Goal: Task Accomplishment & Management: Use online tool/utility

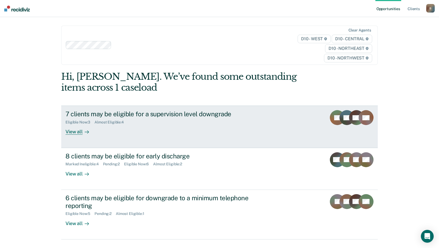
click at [132, 134] on div "7 clients may be eligible for a supervision level downgrade Eligible Now : 3 Al…" at bounding box center [165, 122] width 200 height 24
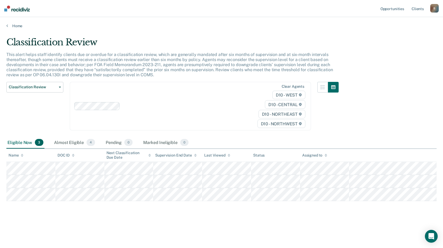
click at [402, 122] on div "Classification Review This alert helps staff identify clients due or overdue fo…" at bounding box center [221, 122] width 430 height 171
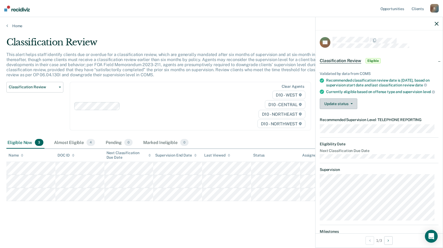
click at [347, 109] on button "Update status" at bounding box center [339, 103] width 38 height 11
click at [381, 104] on div "Validated by data from COMS Recommended classification review date is [DATE], b…" at bounding box center [378, 88] width 127 height 50
click at [415, 146] on dt "Eligibility Date" at bounding box center [379, 144] width 119 height 5
click at [349, 104] on span "button" at bounding box center [350, 103] width 4 height 1
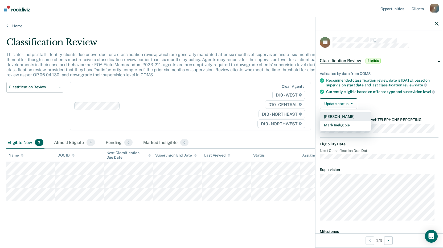
click at [349, 121] on button "[PERSON_NAME]" at bounding box center [345, 116] width 51 height 9
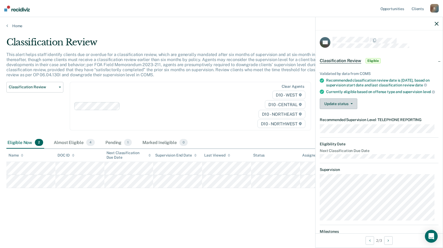
click at [356, 109] on button "Update status" at bounding box center [339, 103] width 38 height 11
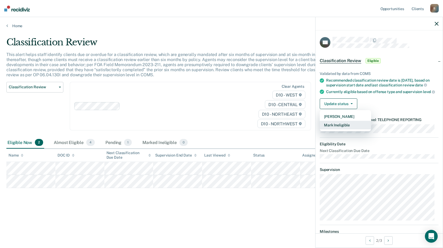
click at [350, 129] on button "Mark Ineligible" at bounding box center [345, 125] width 51 height 9
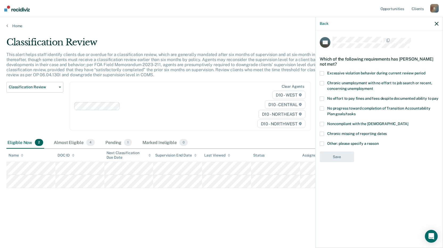
click at [323, 144] on span at bounding box center [322, 143] width 4 height 4
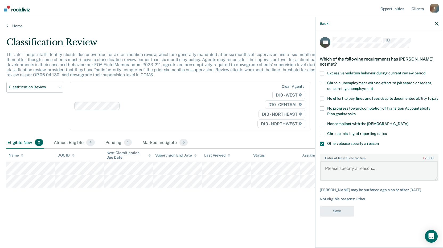
click at [337, 175] on textarea "Enter at least 3 characters 0 / 1600" at bounding box center [379, 171] width 118 height 20
type textarea "Judge does not allow."
click at [347, 216] on button "Save" at bounding box center [337, 210] width 34 height 11
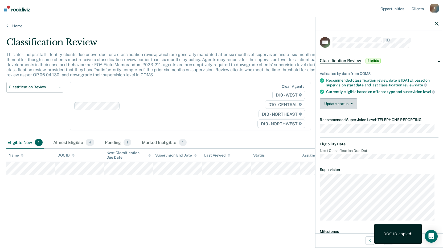
click at [350, 109] on button "Update status" at bounding box center [339, 103] width 38 height 11
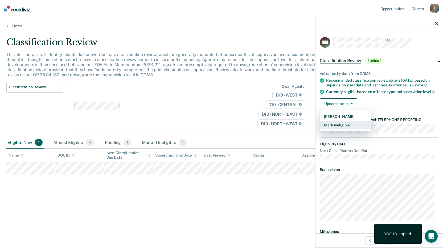
click at [351, 129] on button "Mark Ineligible" at bounding box center [345, 125] width 51 height 9
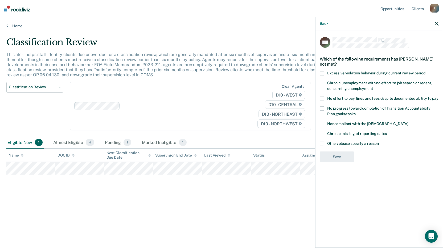
click at [334, 99] on span "No effort to pay fines and fees despite documented ability to pay" at bounding box center [382, 98] width 111 height 4
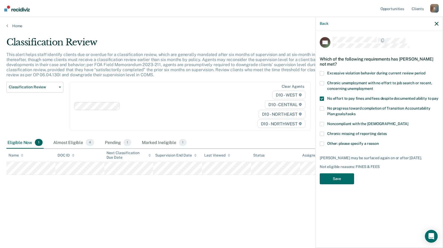
click at [326, 144] on label "Other: please specify a reason" at bounding box center [379, 144] width 119 height 6
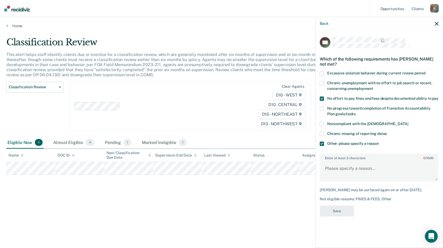
click at [322, 98] on span at bounding box center [322, 98] width 4 height 4
click at [320, 143] on span at bounding box center [322, 143] width 4 height 4
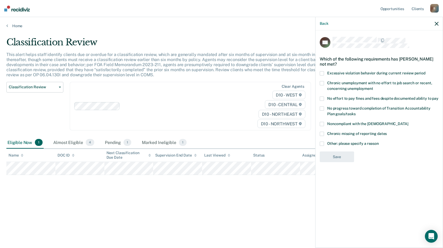
click at [436, 24] on icon "button" at bounding box center [437, 24] width 4 height 4
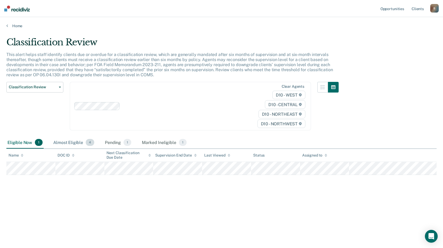
click at [65, 145] on div "Almost Eligible 4" at bounding box center [73, 143] width 43 height 12
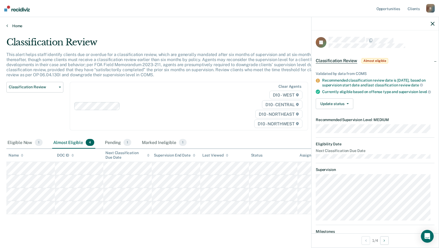
click at [18, 26] on link "Home" at bounding box center [219, 25] width 426 height 5
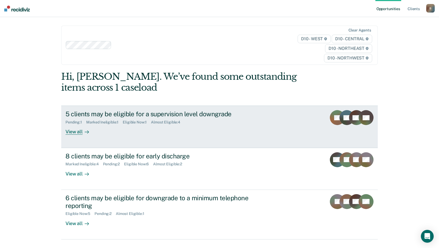
click at [160, 113] on div "5 clients may be eligible for a supervision level downgrade" at bounding box center [158, 114] width 187 height 8
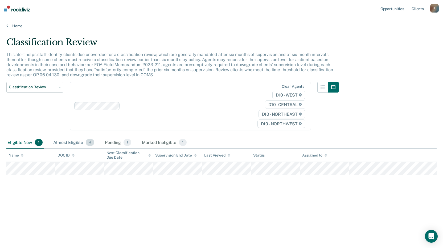
click at [71, 144] on div "Almost Eligible 4" at bounding box center [73, 143] width 43 height 12
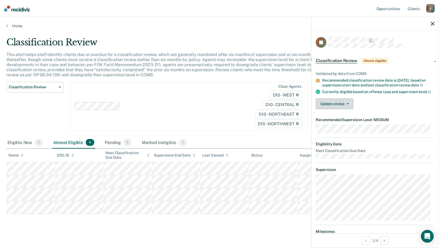
click at [335, 109] on button "Update status" at bounding box center [335, 103] width 38 height 11
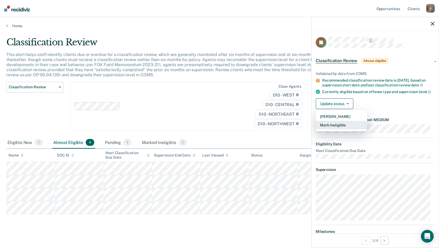
click at [338, 129] on button "Mark Ineligible" at bounding box center [341, 125] width 51 height 9
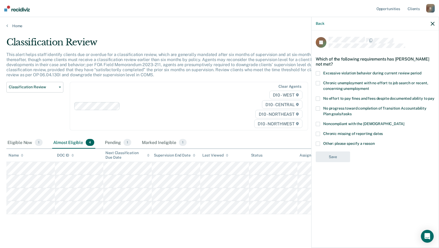
click at [334, 133] on span "Chronic missing of reporting dates" at bounding box center [353, 133] width 60 height 4
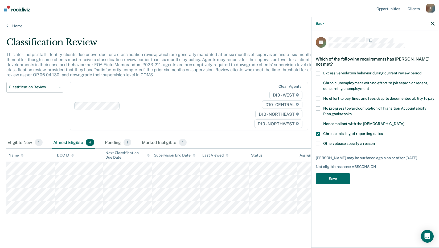
click at [320, 133] on span at bounding box center [318, 134] width 4 height 4
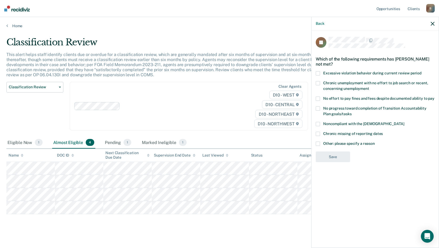
click at [318, 135] on span at bounding box center [318, 134] width 4 height 4
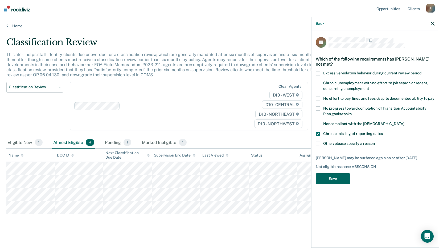
click at [327, 178] on button "Save" at bounding box center [333, 178] width 34 height 11
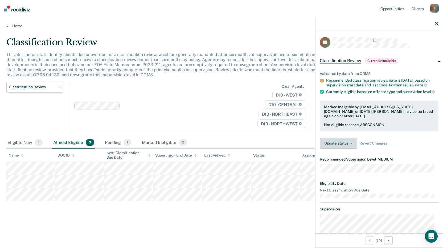
click at [344, 145] on button "Update status" at bounding box center [339, 143] width 38 height 11
click at [391, 241] on button "Next Opportunity" at bounding box center [388, 240] width 9 height 9
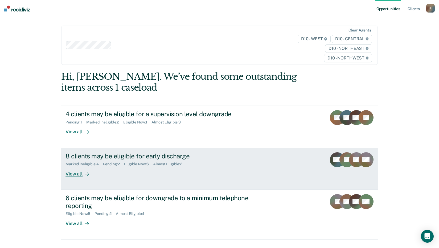
click at [104, 156] on div "8 clients may be eligible for early discharge" at bounding box center [158, 156] width 187 height 8
click at [76, 175] on div "View all" at bounding box center [80, 171] width 30 height 10
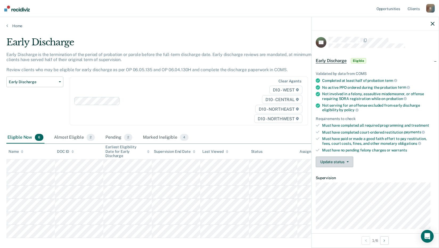
click at [350, 161] on button "Update status" at bounding box center [335, 161] width 38 height 11
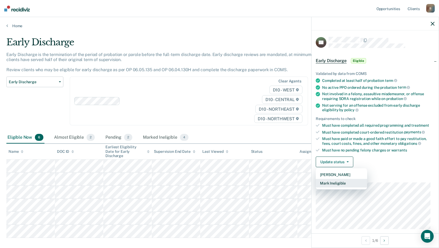
click at [340, 183] on button "Mark Ineligible" at bounding box center [341, 183] width 51 height 9
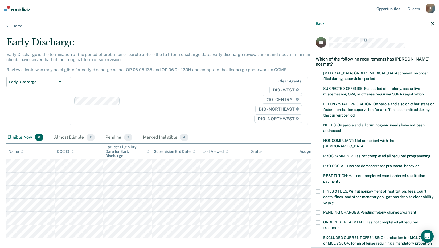
click at [353, 140] on span "NONCOMPLIANT: Not compliant with the order of supervision" at bounding box center [358, 143] width 71 height 10
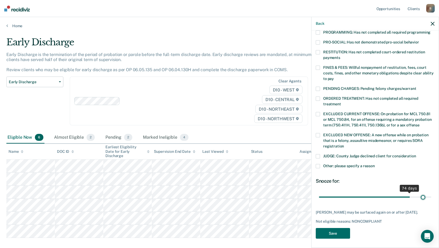
scroll to position [124, 0]
drag, startPoint x: 356, startPoint y: 191, endPoint x: 445, endPoint y: 189, distance: 89.2
type input "90"
click at [431, 192] on input "range" at bounding box center [375, 196] width 112 height 9
click at [337, 231] on button "Save" at bounding box center [333, 233] width 34 height 11
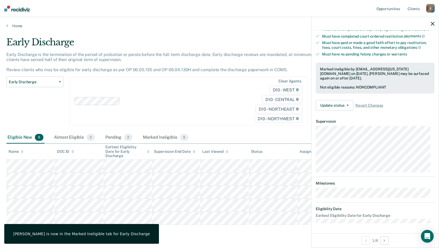
scroll to position [56, 0]
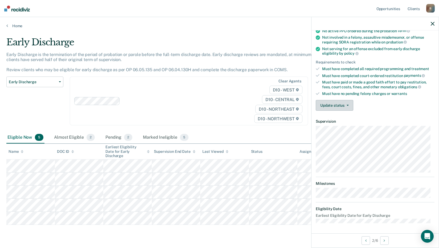
click at [347, 106] on button "Update status" at bounding box center [335, 105] width 38 height 11
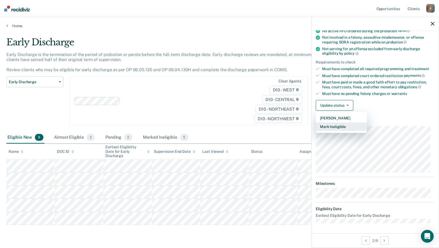
click at [339, 127] on button "Mark Ineligible" at bounding box center [341, 126] width 51 height 9
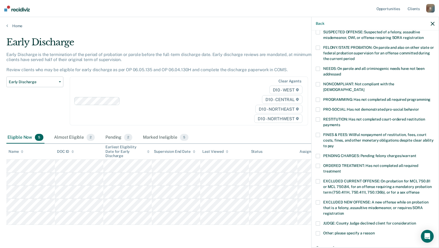
click at [316, 133] on span at bounding box center [318, 135] width 4 height 4
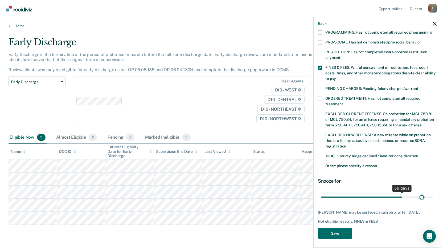
scroll to position [124, 0]
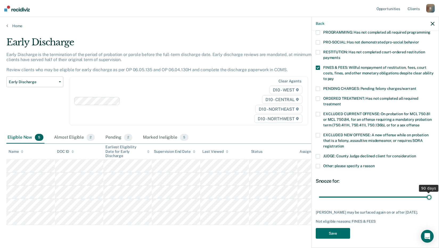
drag, startPoint x: 356, startPoint y: 191, endPoint x: 442, endPoint y: 191, distance: 85.7
type input "90"
click at [431, 192] on input "range" at bounding box center [375, 196] width 112 height 9
click at [339, 229] on button "Save" at bounding box center [333, 233] width 34 height 11
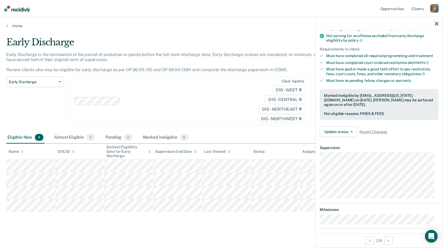
scroll to position [0, 0]
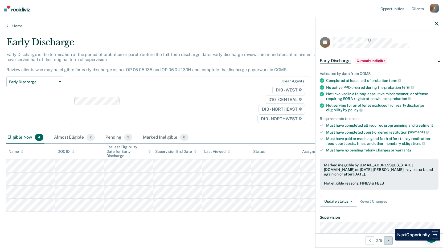
click at [391, 240] on button "Next Opportunity" at bounding box center [388, 240] width 9 height 9
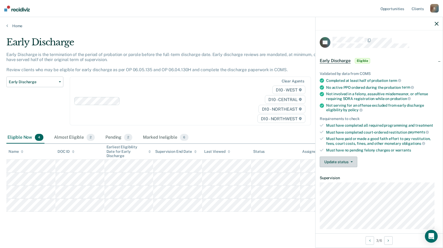
click at [352, 162] on button "Update status" at bounding box center [339, 161] width 38 height 11
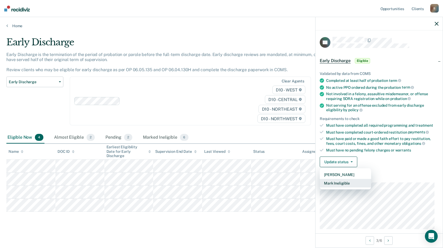
click at [348, 183] on button "Mark Ineligible" at bounding box center [345, 183] width 51 height 9
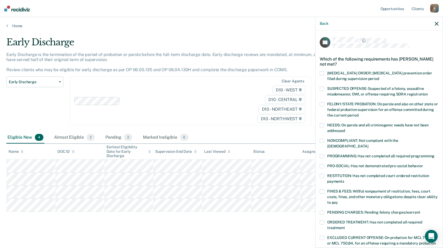
click at [326, 189] on label "FINES & FEES: Willful nonpayment of restitution, fees, court costs, fines, and …" at bounding box center [379, 197] width 119 height 17
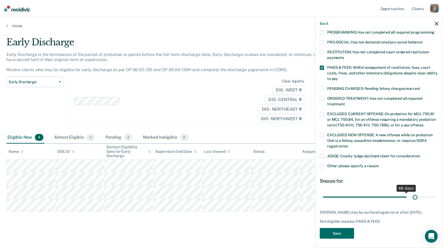
scroll to position [119, 0]
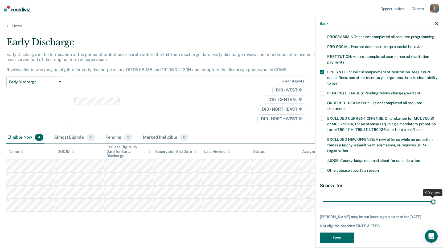
drag, startPoint x: 360, startPoint y: 190, endPoint x: 445, endPoint y: 190, distance: 84.9
type input "90"
click at [435, 196] on input "range" at bounding box center [379, 200] width 112 height 9
click at [332, 232] on button "Save" at bounding box center [337, 237] width 34 height 11
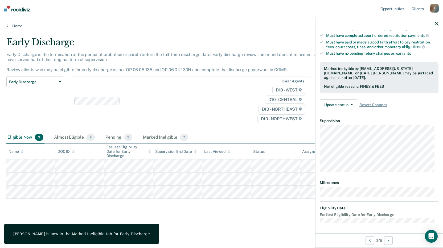
scroll to position [96, 0]
click at [390, 241] on button "Next Opportunity" at bounding box center [388, 240] width 9 height 9
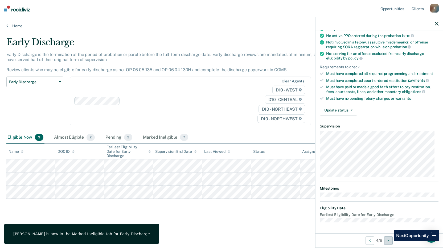
scroll to position [51, 0]
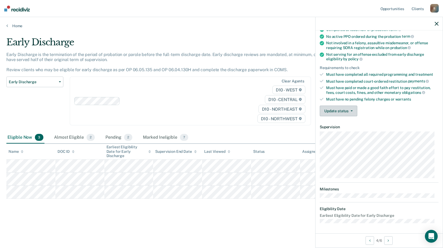
click at [345, 109] on button "Update status" at bounding box center [339, 110] width 38 height 11
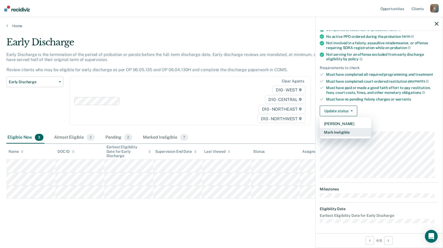
click at [337, 133] on button "Mark Ineligible" at bounding box center [345, 132] width 51 height 9
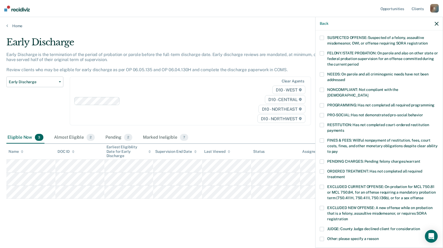
click at [321, 88] on span at bounding box center [322, 90] width 4 height 4
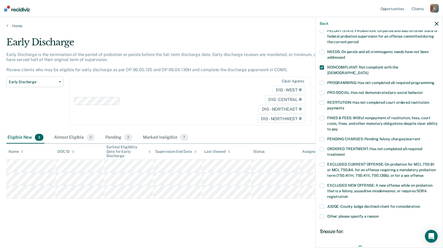
scroll to position [124, 0]
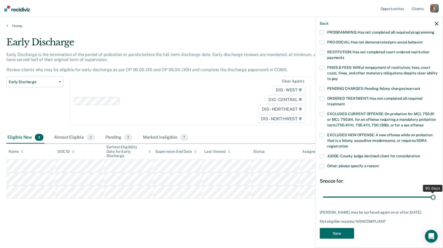
drag, startPoint x: 360, startPoint y: 190, endPoint x: 443, endPoint y: 189, distance: 83.3
type input "90"
click at [435, 192] on input "range" at bounding box center [379, 196] width 112 height 9
click at [333, 231] on button "Save" at bounding box center [337, 233] width 34 height 11
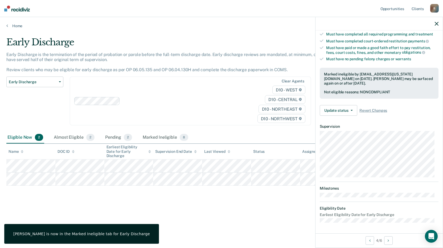
scroll to position [90, 0]
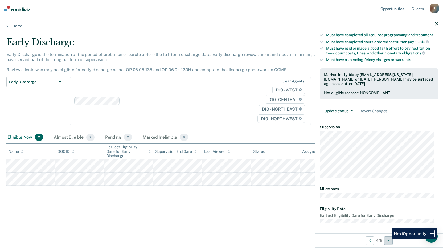
click at [388, 239] on button "Next Opportunity" at bounding box center [388, 240] width 9 height 9
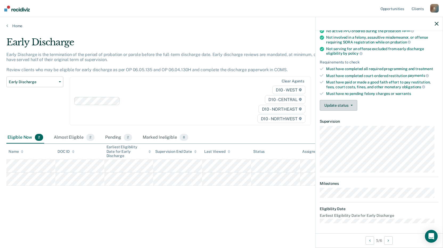
click at [351, 105] on icon "button" at bounding box center [352, 105] width 2 height 1
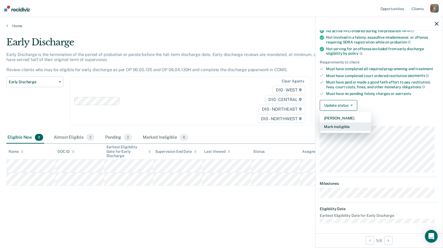
click at [345, 126] on button "Mark Ineligible" at bounding box center [345, 126] width 51 height 9
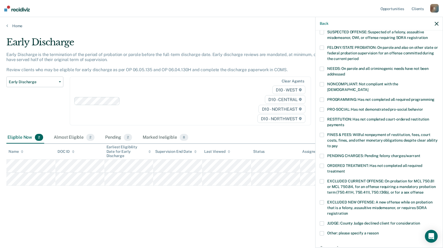
click at [329, 132] on span "FINES & FEES: Willful nonpayment of restitution, fees, court costs, fines, and …" at bounding box center [382, 139] width 110 height 15
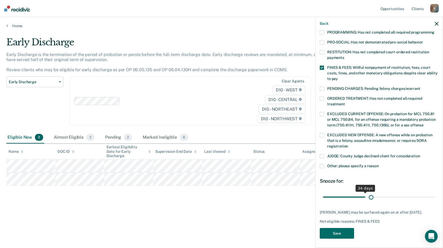
scroll to position [119, 0]
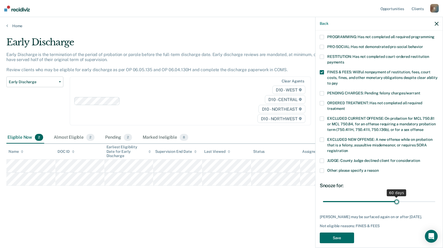
drag, startPoint x: 360, startPoint y: 190, endPoint x: 394, endPoint y: 189, distance: 34.4
type input "60"
click at [394, 196] on input "range" at bounding box center [379, 200] width 112 height 9
click at [346, 232] on button "Save" at bounding box center [337, 237] width 34 height 11
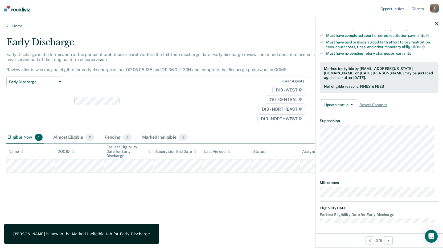
scroll to position [96, 0]
click at [389, 240] on icon "Next Opportunity" at bounding box center [388, 240] width 1 height 4
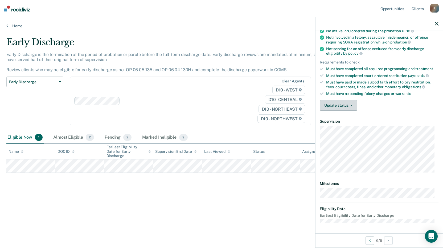
click at [345, 103] on button "Update status" at bounding box center [339, 105] width 38 height 11
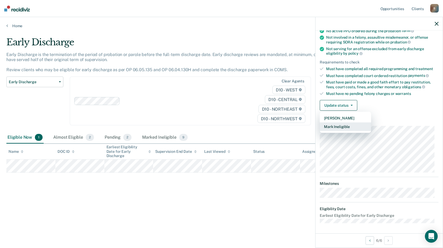
click at [338, 128] on button "Mark Ineligible" at bounding box center [345, 126] width 51 height 9
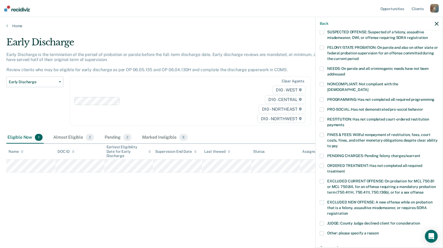
click at [323, 133] on span at bounding box center [322, 135] width 4 height 4
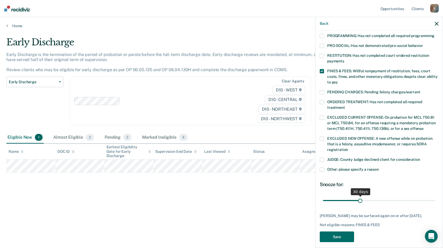
scroll to position [124, 0]
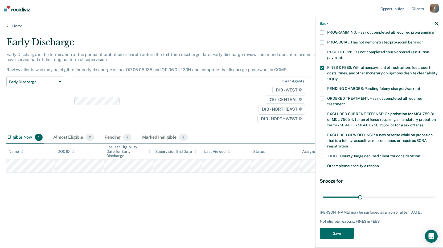
click at [325, 164] on label "Other: please specify a reason" at bounding box center [379, 167] width 119 height 6
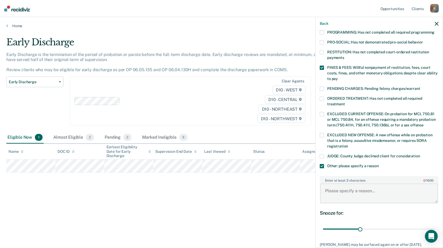
click at [348, 183] on textarea "Enter at least 3 characters 0 / 1600" at bounding box center [379, 193] width 118 height 20
type textarea "Probationer also has an upcoming review hearing."
click at [360, 224] on input "range" at bounding box center [379, 228] width 112 height 9
type input "30"
click at [359, 224] on input "range" at bounding box center [379, 228] width 112 height 9
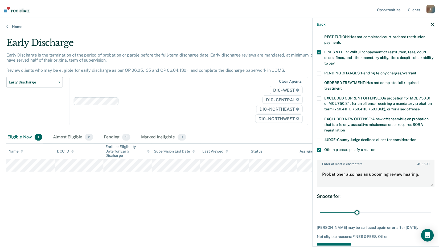
scroll to position [156, 0]
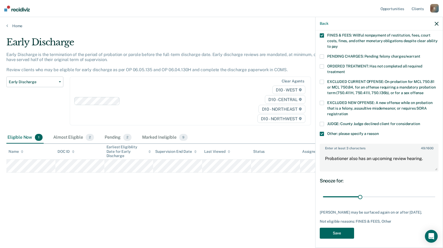
click at [343, 231] on button "Save" at bounding box center [337, 232] width 34 height 11
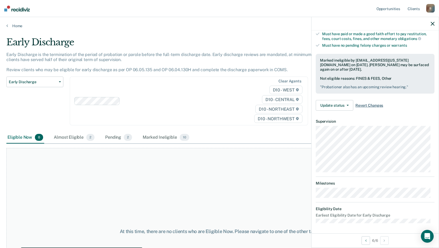
scroll to position [0, 0]
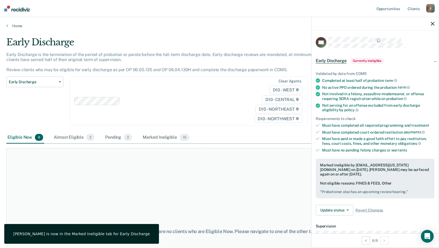
click at [433, 22] on icon "button" at bounding box center [433, 24] width 4 height 4
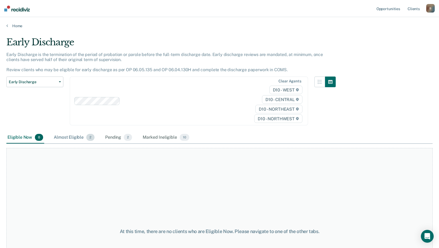
click at [74, 136] on div "Almost Eligible 2" at bounding box center [74, 138] width 43 height 12
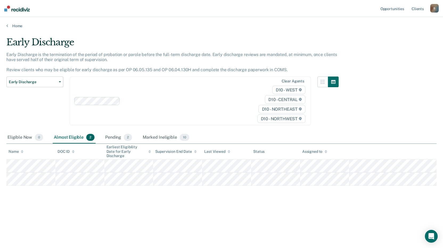
click at [17, 23] on div "Home" at bounding box center [221, 22] width 443 height 11
click at [16, 27] on link "Home" at bounding box center [221, 25] width 430 height 5
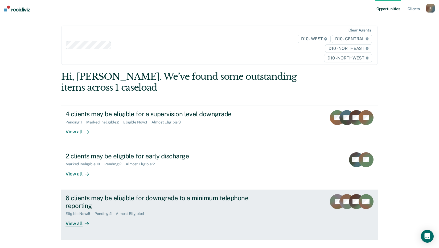
click at [80, 223] on div "View all" at bounding box center [80, 221] width 30 height 10
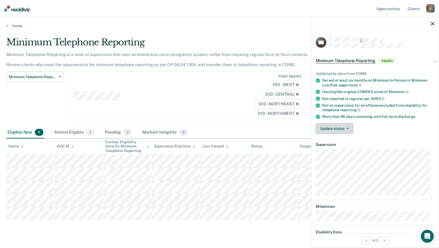
click at [340, 128] on button "Update status" at bounding box center [335, 128] width 38 height 11
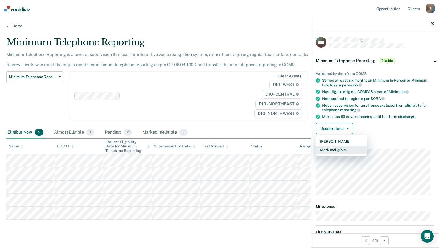
click at [337, 151] on button "Mark Ineligible" at bounding box center [341, 149] width 51 height 9
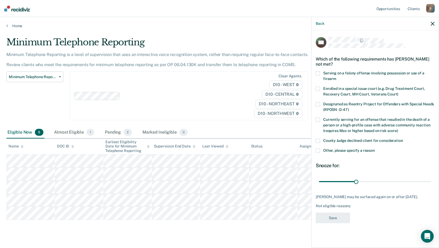
click at [319, 150] on span at bounding box center [318, 150] width 4 height 4
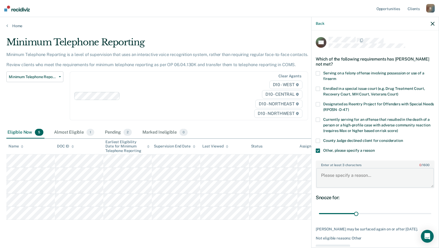
click at [326, 173] on textarea "Enter at least 3 characters 0 / 1600" at bounding box center [375, 178] width 118 height 20
type textarea "Wayne County agent wants P to remain in person due to noncompliance."
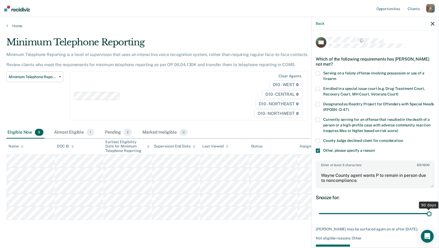
drag, startPoint x: 355, startPoint y: 213, endPoint x: 445, endPoint y: 218, distance: 89.6
type input "90"
click at [431, 218] on input "range" at bounding box center [375, 213] width 112 height 9
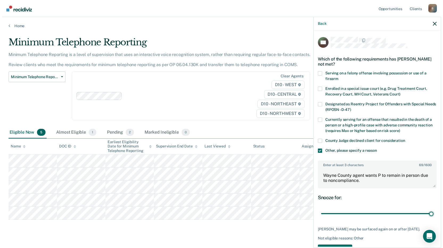
scroll to position [22, 0]
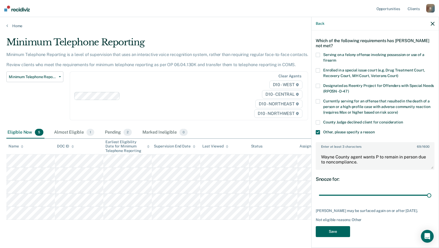
click at [332, 229] on button "Save" at bounding box center [333, 231] width 34 height 11
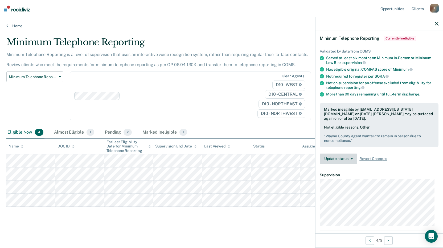
click at [349, 159] on button "Update status" at bounding box center [339, 158] width 38 height 11
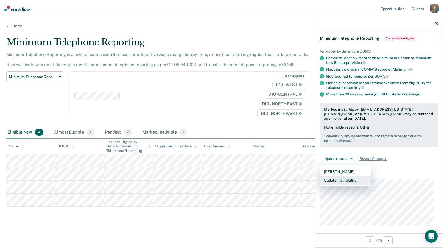
click at [351, 181] on button "Update Ineligibility" at bounding box center [345, 180] width 51 height 9
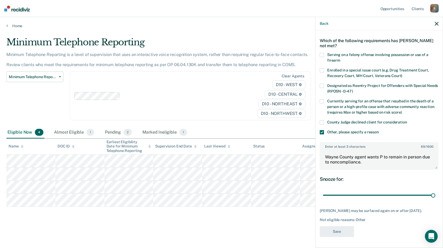
click at [436, 25] on icon "button" at bounding box center [437, 24] width 4 height 4
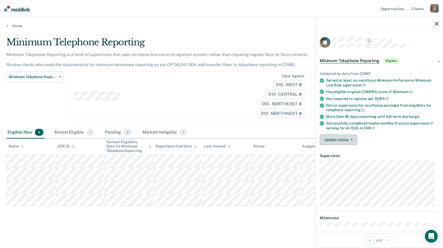
click at [353, 140] on button "Update status" at bounding box center [339, 139] width 38 height 11
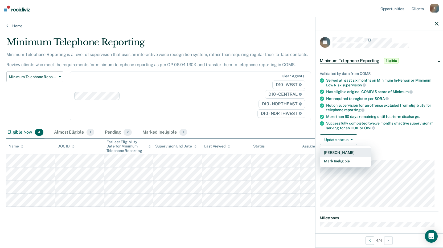
click at [344, 151] on button "[PERSON_NAME]" at bounding box center [345, 152] width 51 height 9
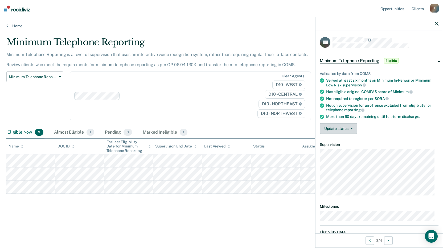
click at [346, 126] on button "Update status" at bounding box center [339, 128] width 38 height 11
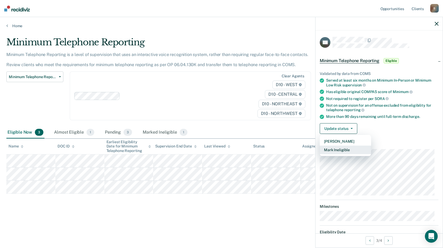
click at [343, 148] on button "Mark Ineligible" at bounding box center [345, 149] width 51 height 9
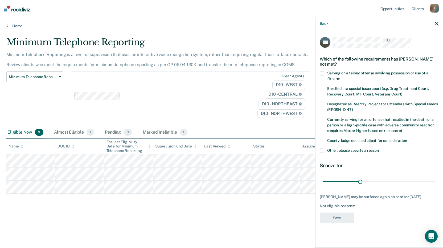
click at [322, 138] on span at bounding box center [322, 140] width 4 height 4
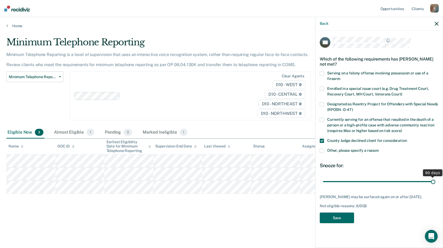
drag, startPoint x: 362, startPoint y: 179, endPoint x: 445, endPoint y: 183, distance: 82.9
type input "90"
click at [435, 183] on input "range" at bounding box center [379, 181] width 112 height 9
click at [341, 219] on button "Save" at bounding box center [337, 217] width 34 height 11
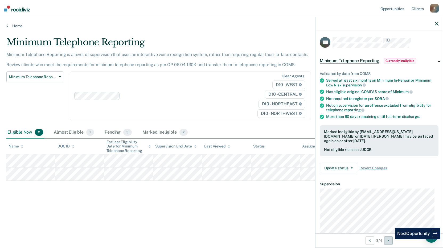
click at [391, 239] on button "Next Opportunity" at bounding box center [388, 240] width 9 height 9
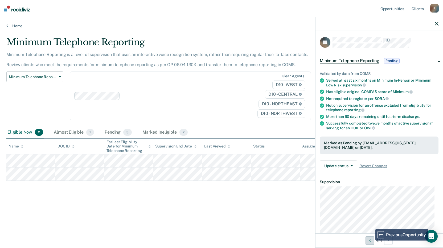
click at [371, 240] on button "Previous Opportunity" at bounding box center [370, 240] width 9 height 9
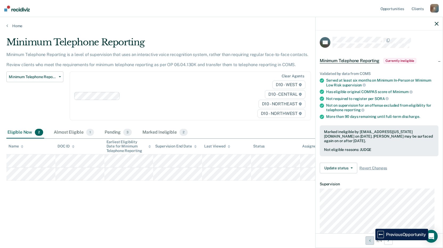
click at [371, 240] on button "Previous Opportunity" at bounding box center [370, 240] width 9 height 9
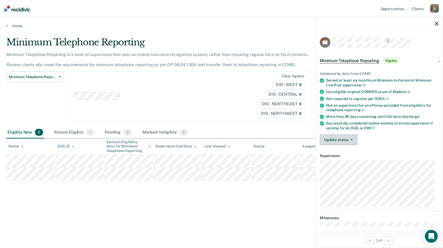
click at [352, 139] on icon "button" at bounding box center [352, 139] width 2 height 1
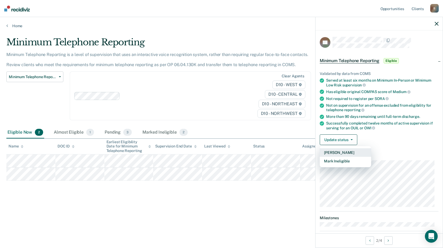
click at [348, 151] on button "[PERSON_NAME]" at bounding box center [345, 152] width 51 height 9
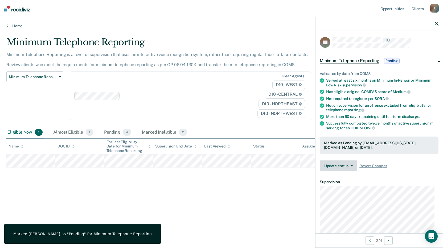
click at [351, 165] on icon "button" at bounding box center [352, 165] width 2 height 1
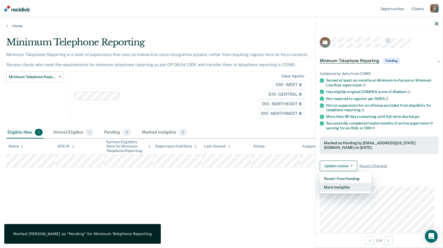
click at [339, 188] on button "Mark Ineligible" at bounding box center [345, 187] width 51 height 9
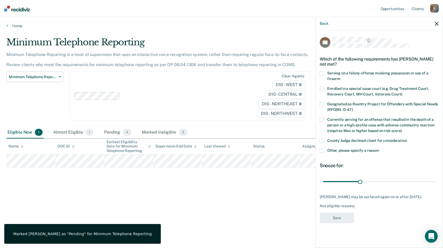
click at [323, 151] on span at bounding box center [322, 150] width 4 height 4
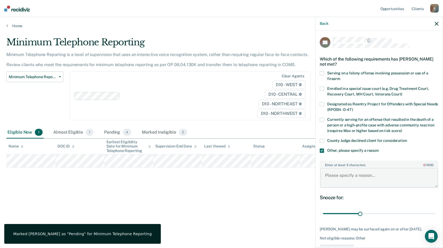
click at [329, 174] on textarea "Enter at least 3 characters 0 / 1600" at bounding box center [379, 178] width 118 height 20
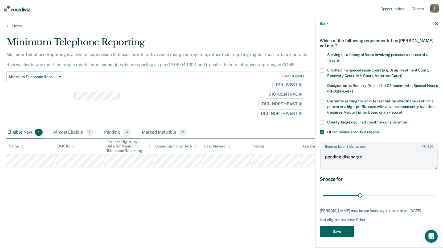
type textarea "pending discharge"
click at [340, 231] on button "Save" at bounding box center [337, 231] width 34 height 11
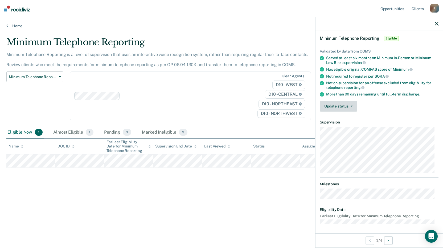
click at [351, 107] on button "Update status" at bounding box center [339, 106] width 38 height 11
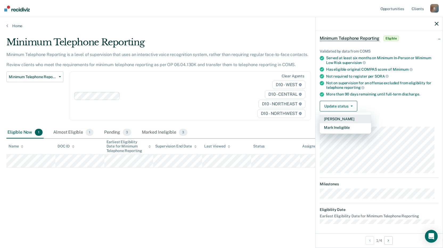
click at [340, 118] on button "[PERSON_NAME]" at bounding box center [345, 118] width 51 height 9
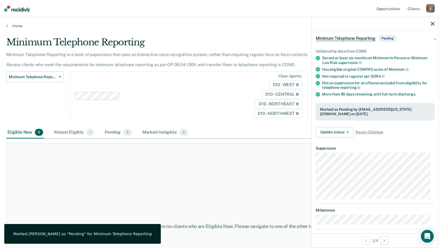
click at [435, 22] on div at bounding box center [374, 23] width 127 height 13
click at [434, 24] on icon "button" at bounding box center [433, 24] width 4 height 4
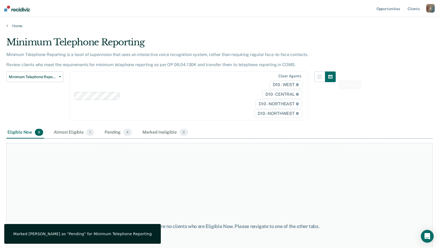
click at [284, 147] on div "At this time, there are no clients who are Eligible Now. Please navigate to one…" at bounding box center [219, 226] width 426 height 167
click at [12, 25] on link "Home" at bounding box center [219, 25] width 426 height 5
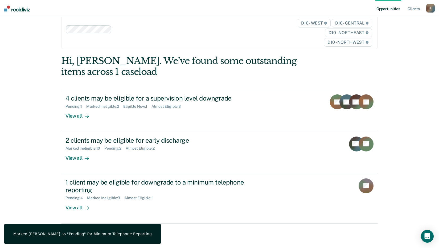
scroll to position [24, 0]
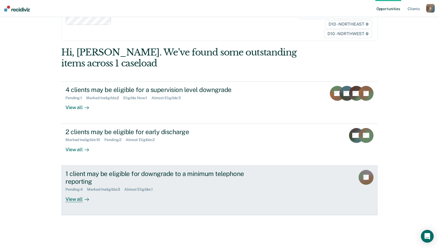
click at [133, 189] on div "Almost Eligible : 1" at bounding box center [140, 189] width 33 height 5
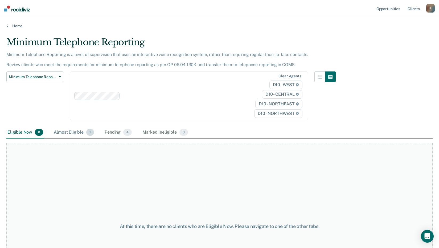
click at [66, 127] on div "Almost Eligible 1" at bounding box center [74, 132] width 42 height 12
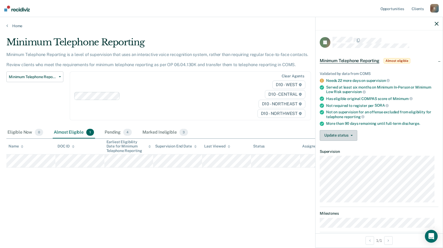
click at [350, 135] on span "button" at bounding box center [350, 135] width 4 height 1
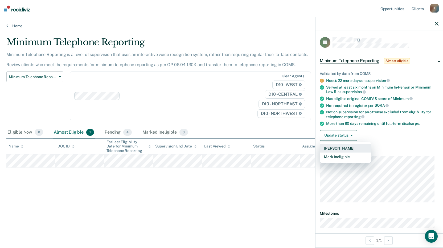
click at [343, 150] on button "[PERSON_NAME]" at bounding box center [345, 148] width 51 height 9
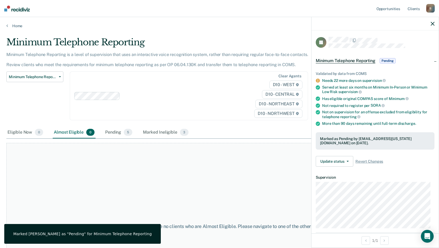
click at [430, 23] on div at bounding box center [374, 23] width 127 height 13
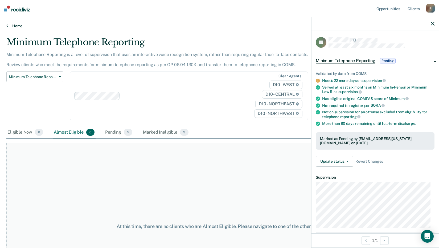
click at [18, 24] on link "Home" at bounding box center [219, 25] width 426 height 5
